Goal: Navigation & Orientation: Understand site structure

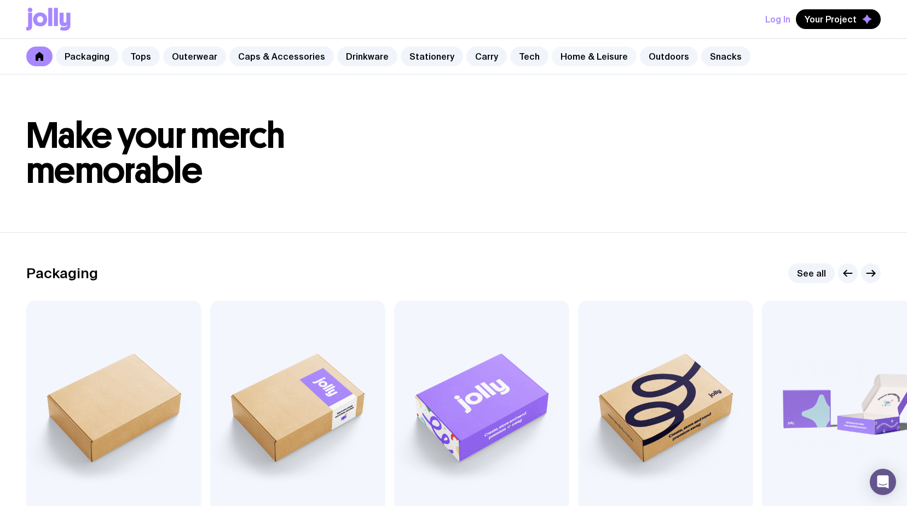
click at [572, 53] on link "Home & Leisure" at bounding box center [594, 57] width 85 height 20
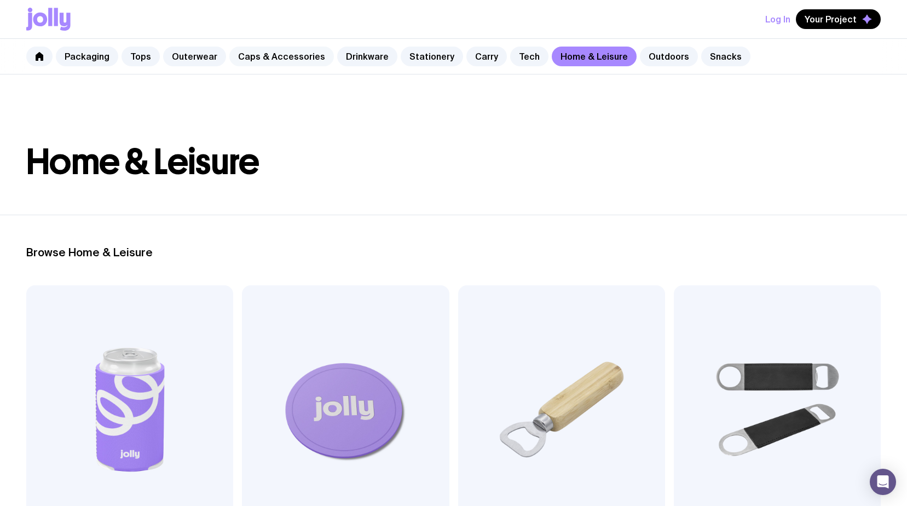
click at [271, 55] on link "Caps & Accessories" at bounding box center [281, 57] width 105 height 20
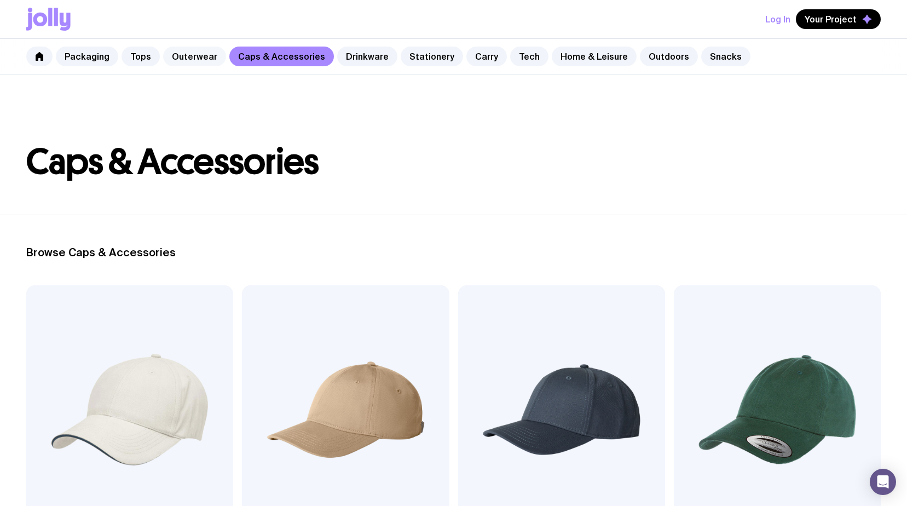
click at [194, 49] on link "Outerwear" at bounding box center [194, 57] width 63 height 20
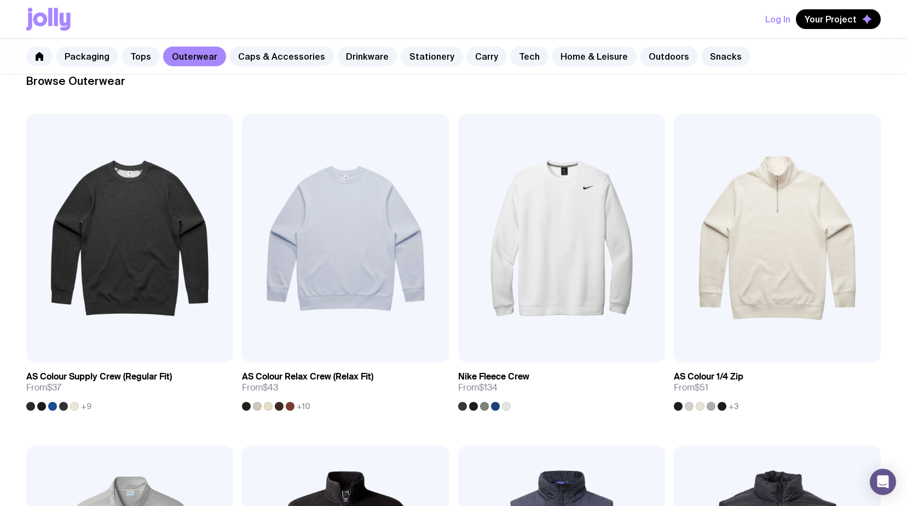
scroll to position [91, 0]
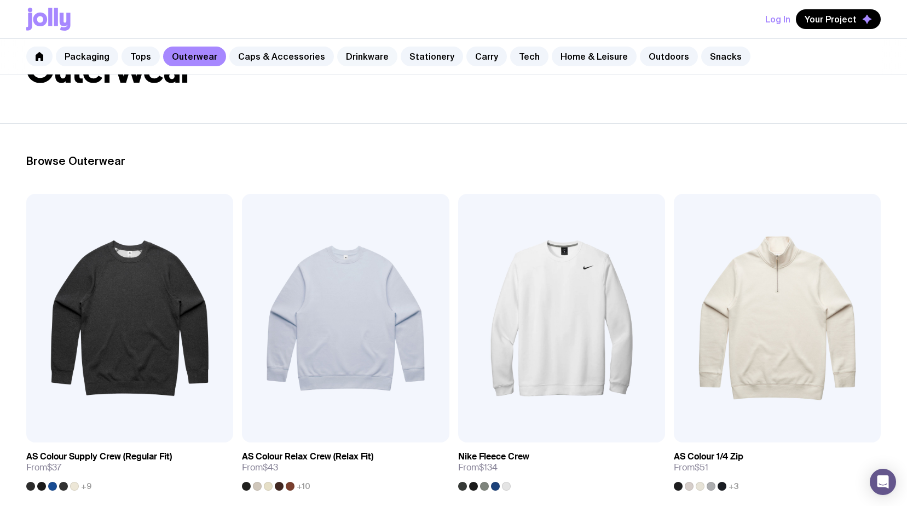
click at [345, 53] on link "Drinkware" at bounding box center [367, 57] width 60 height 20
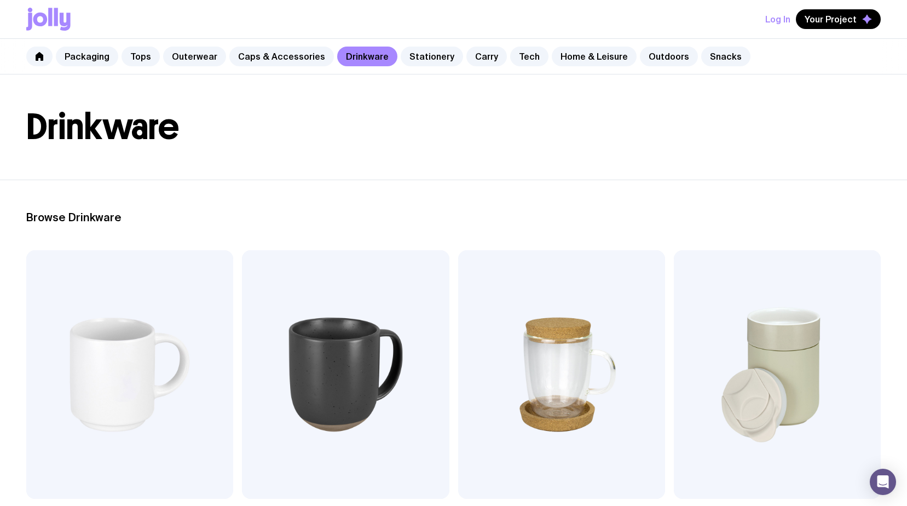
scroll to position [55, 0]
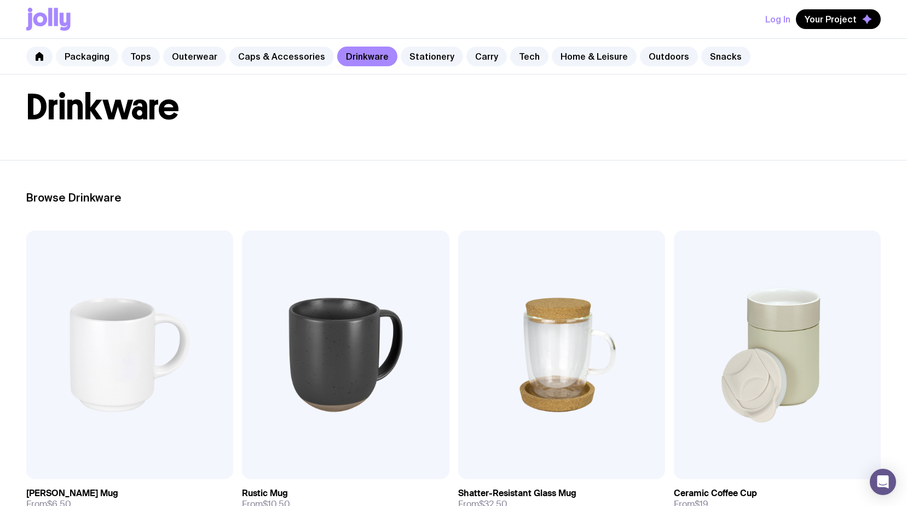
click at [79, 59] on link "Packaging" at bounding box center [87, 57] width 62 height 20
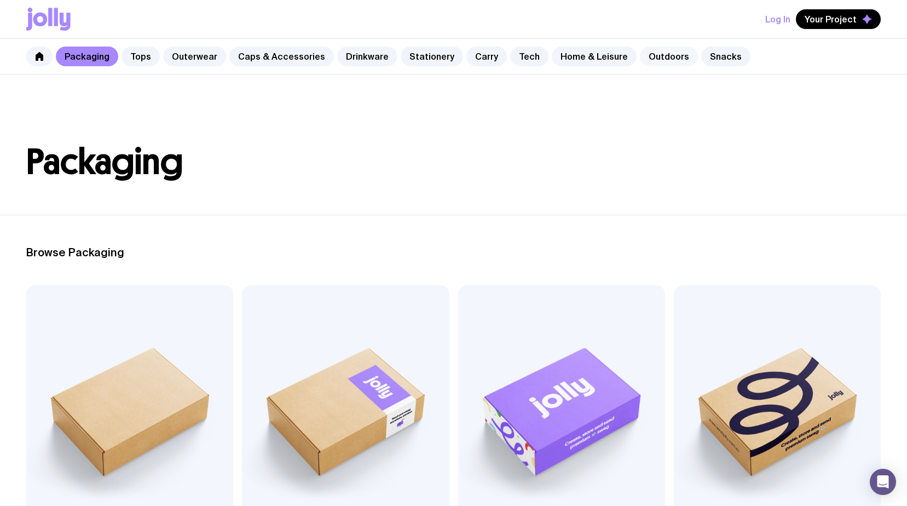
click at [658, 52] on link "Outdoors" at bounding box center [669, 57] width 58 height 20
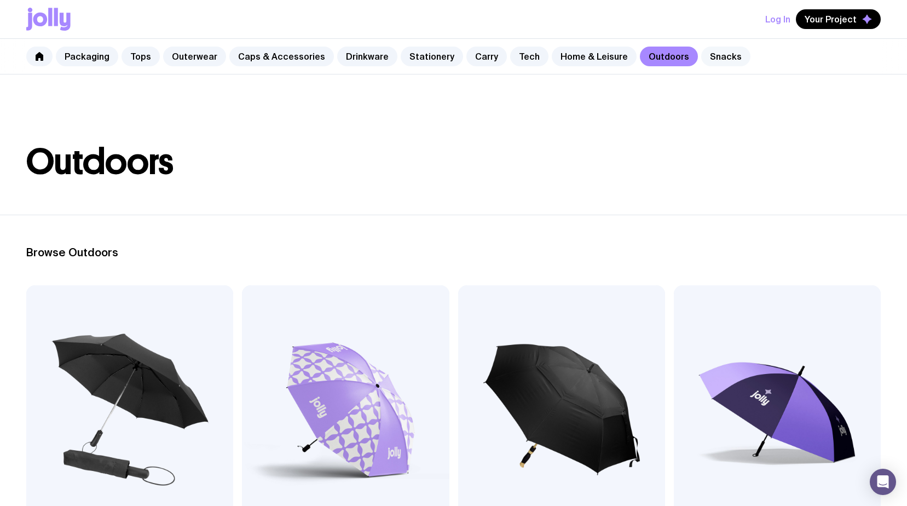
click at [709, 56] on link "Snacks" at bounding box center [725, 57] width 49 height 20
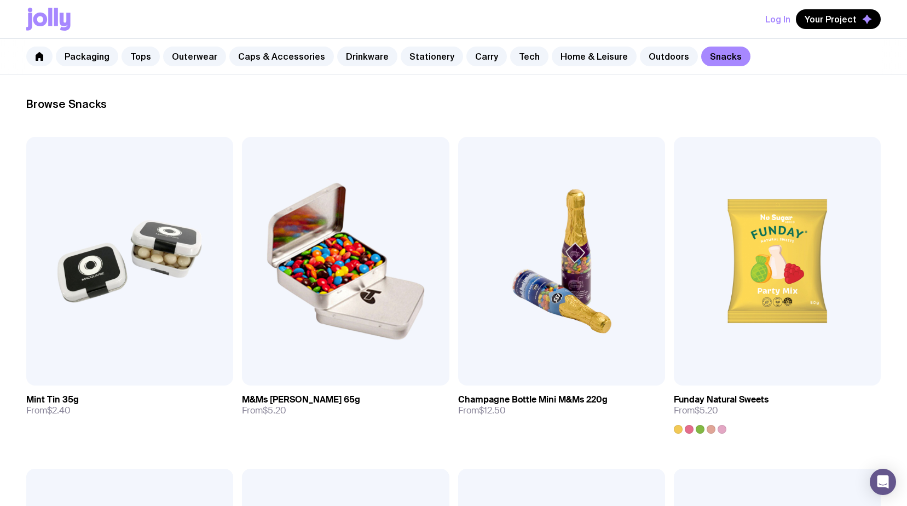
scroll to position [109, 0]
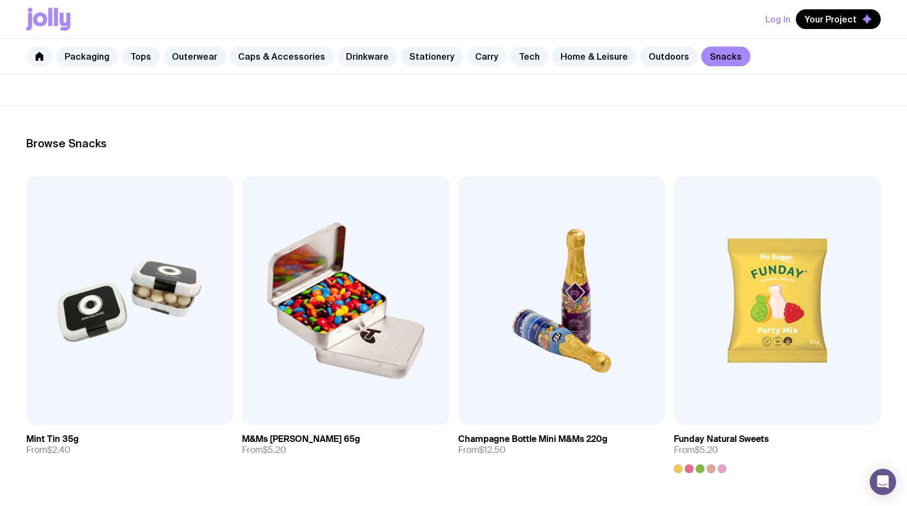
click at [466, 57] on link "Carry" at bounding box center [486, 57] width 40 height 20
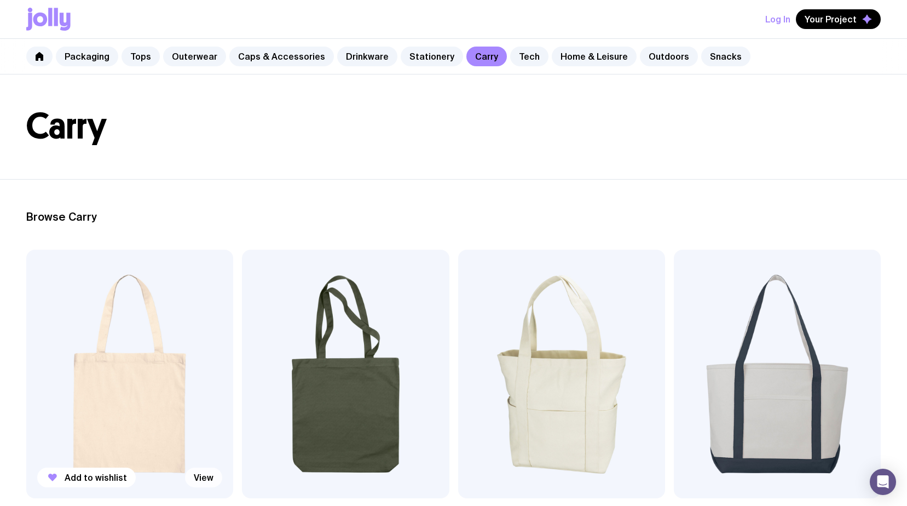
scroll to position [55, 0]
